Goal: Information Seeking & Learning: Learn about a topic

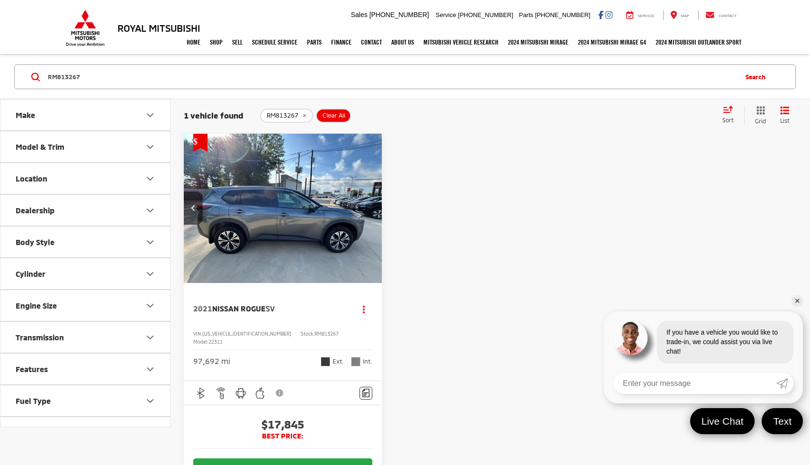
scroll to position [0, 997]
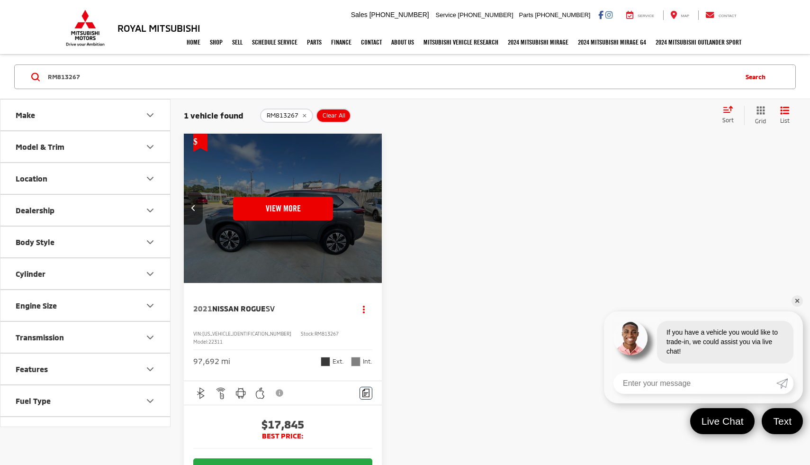
click at [311, 304] on link "2021 Nissan Rogue SV" at bounding box center [269, 308] width 153 height 10
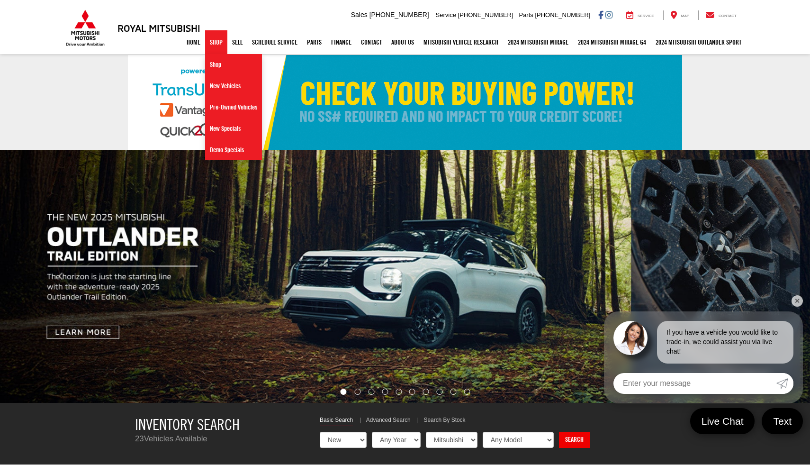
select select "Mitsubishi"
